Goal: Task Accomplishment & Management: Use online tool/utility

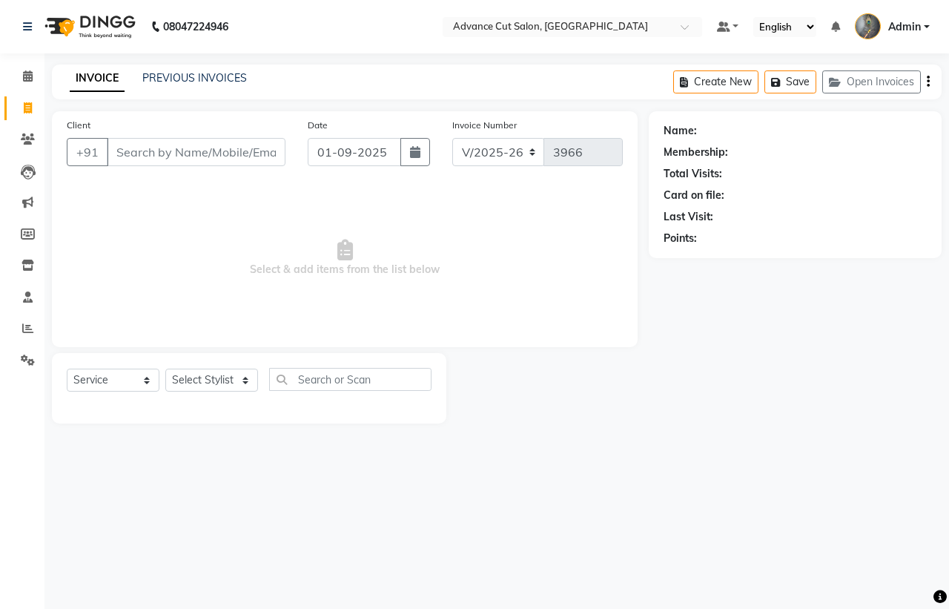
click at [24, 109] on icon at bounding box center [28, 107] width 8 height 11
select select "service"
select select "4939"
type input "3966"
click at [27, 76] on icon at bounding box center [28, 75] width 10 height 11
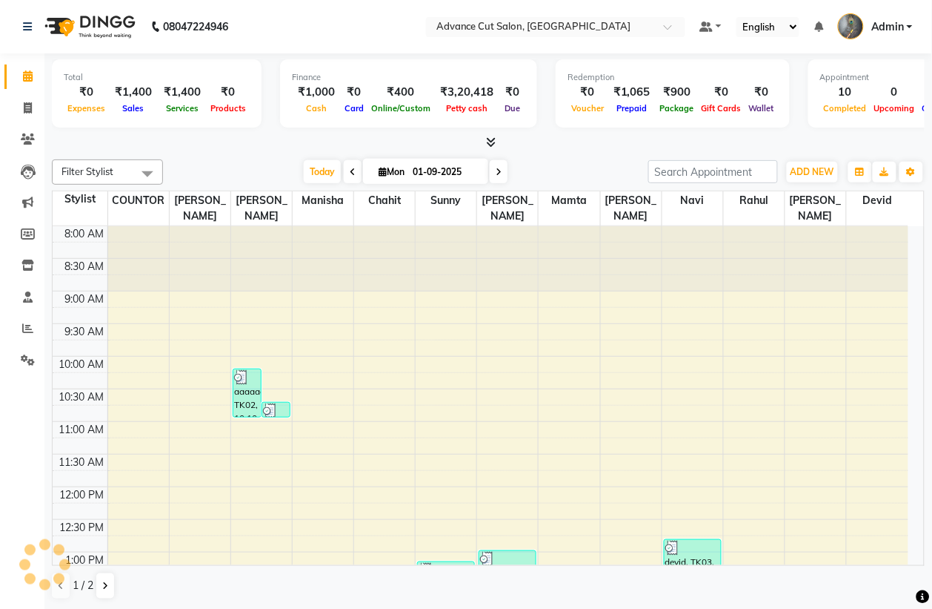
scroll to position [491, 0]
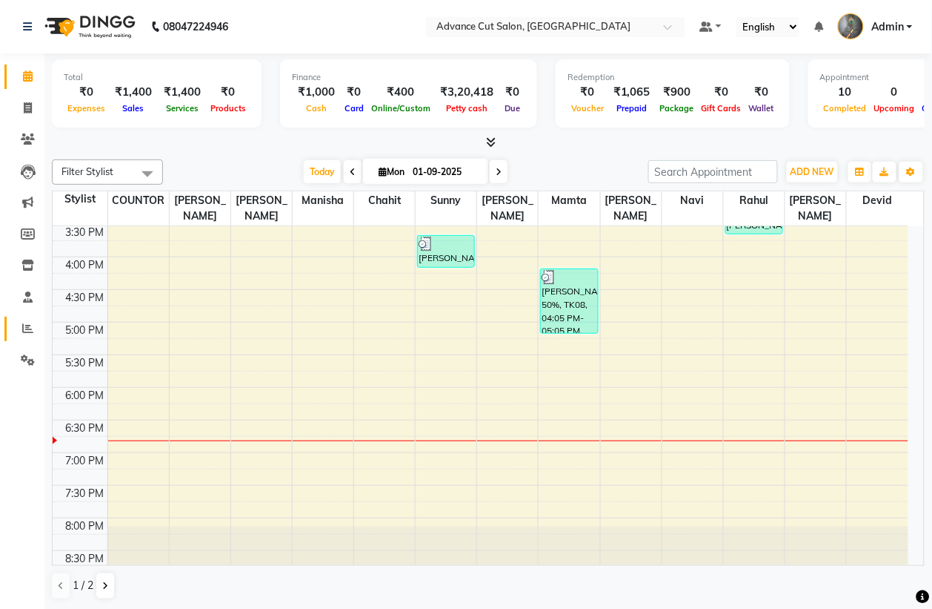
click at [27, 332] on icon at bounding box center [27, 327] width 11 height 11
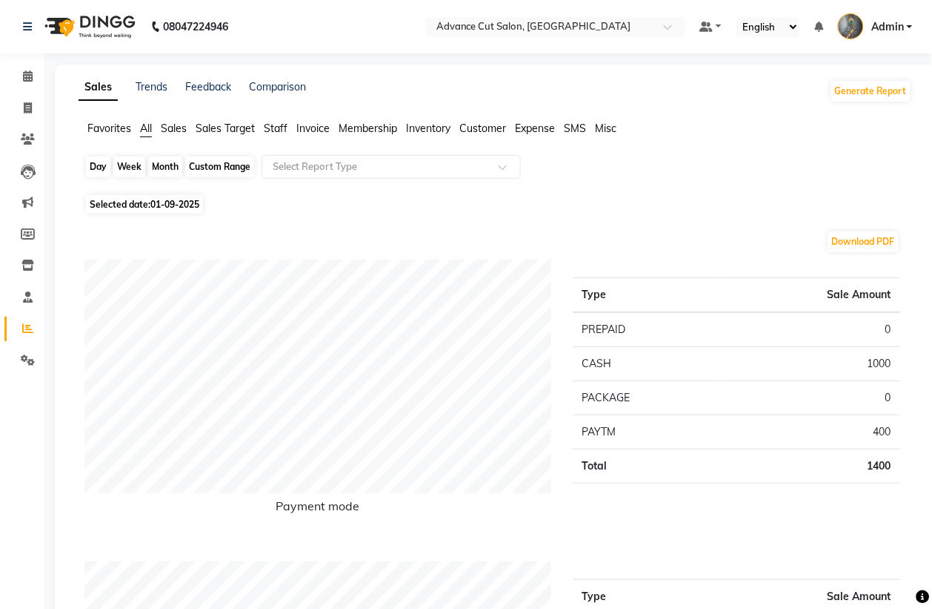
click at [90, 162] on div "Day" at bounding box center [98, 166] width 24 height 21
click at [100, 165] on div "Day" at bounding box center [98, 166] width 24 height 21
click at [133, 205] on span "Selected date: [DATE]" at bounding box center [144, 204] width 117 height 19
select select "9"
select select "2025"
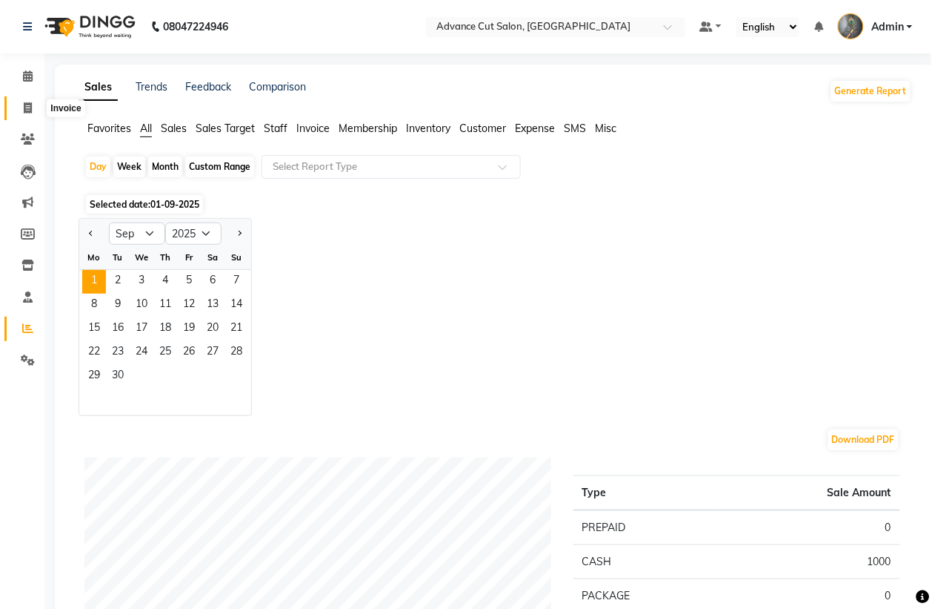
click at [27, 113] on span at bounding box center [28, 108] width 26 height 17
select select "service"
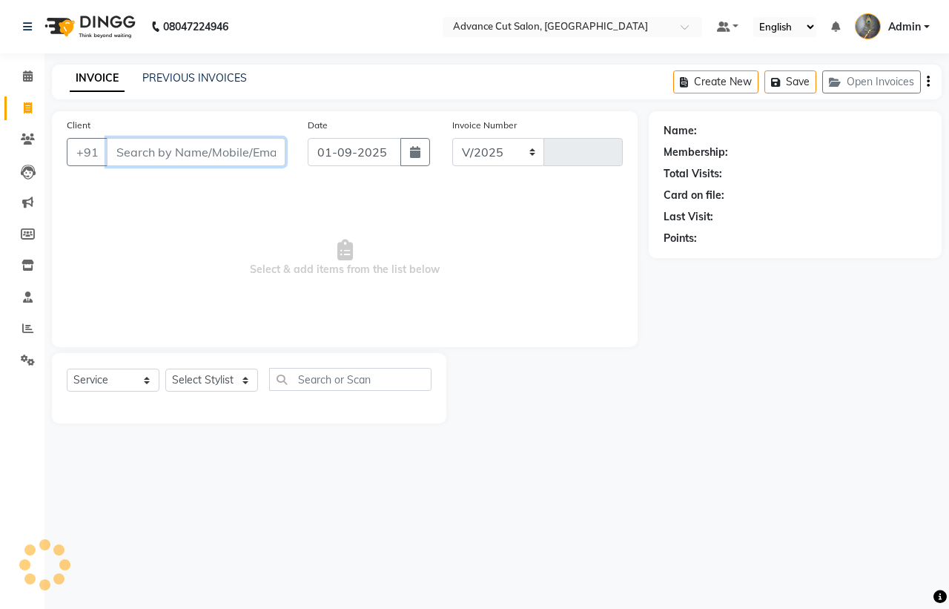
select select "4939"
type input "3966"
